Goal: Check status: Check status

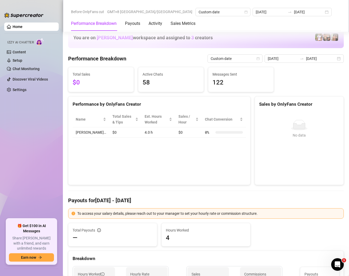
scroll to position [565, 0]
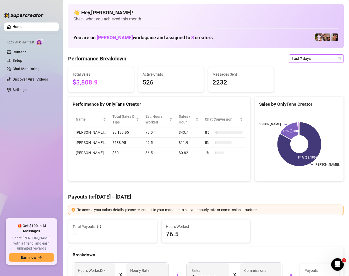
click at [297, 56] on span "Last 7 days" at bounding box center [316, 59] width 49 height 8
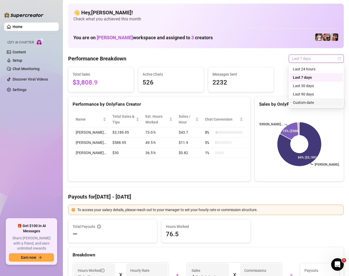
click at [305, 101] on div "Custom date" at bounding box center [316, 103] width 47 height 6
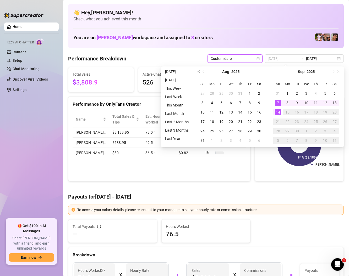
type input "[DATE]"
click at [278, 110] on div "14" at bounding box center [278, 112] width 6 height 6
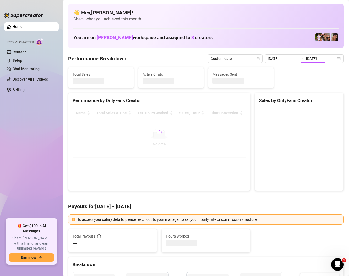
type input "[DATE]"
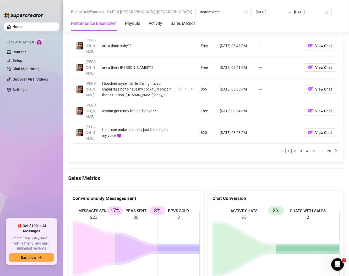
scroll to position [631, 0]
